Goal: Find specific page/section

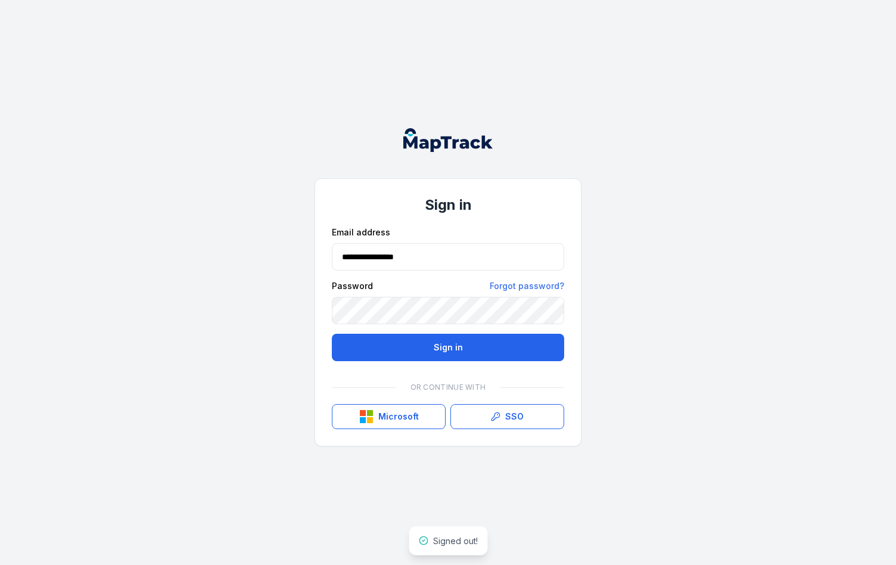
click at [440, 486] on div "**********" at bounding box center [448, 282] width 896 height 565
click at [429, 346] on button "Sign in" at bounding box center [448, 347] width 232 height 27
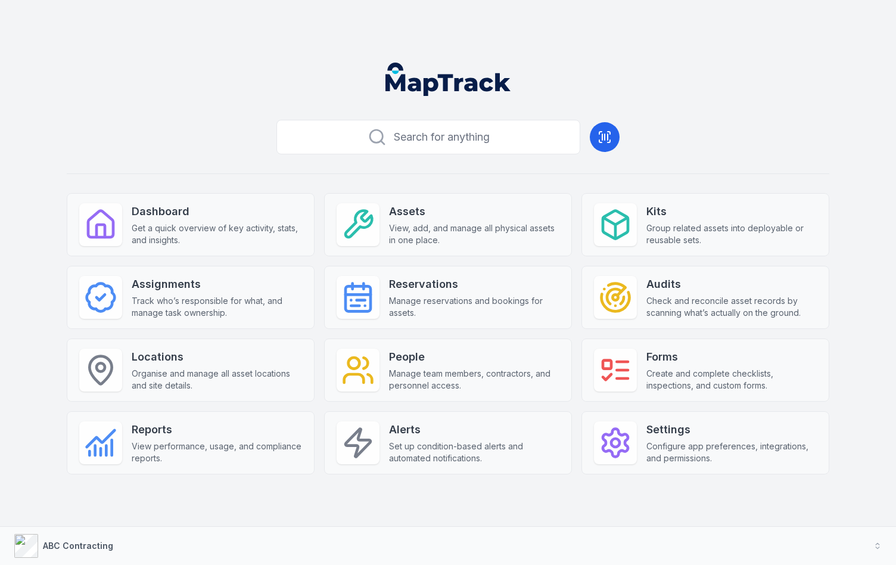
click at [449, 335] on div "Dashboard Get a quick overview of key activity, stats, and insights. Assets Vie…" at bounding box center [448, 333] width 763 height 281
click at [250, 433] on strong "Reports" at bounding box center [217, 429] width 170 height 17
